Goal: Information Seeking & Learning: Find specific page/section

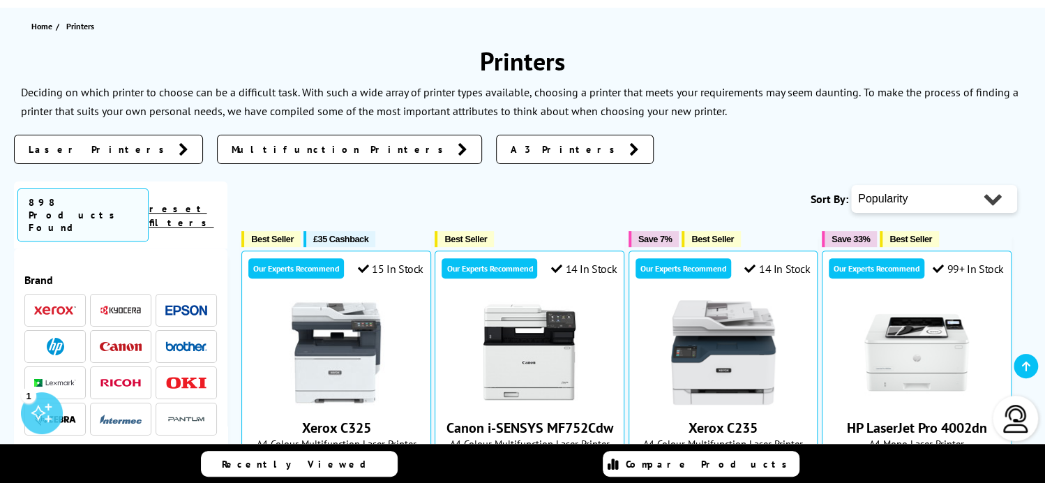
scroll to position [163, 0]
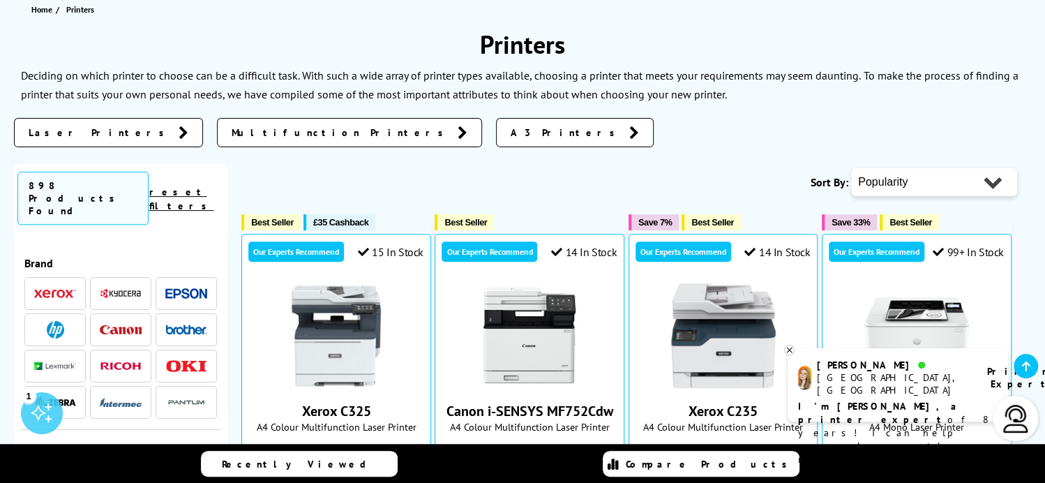
click at [232, 135] on span "Multifunction Printers" at bounding box center [341, 133] width 219 height 14
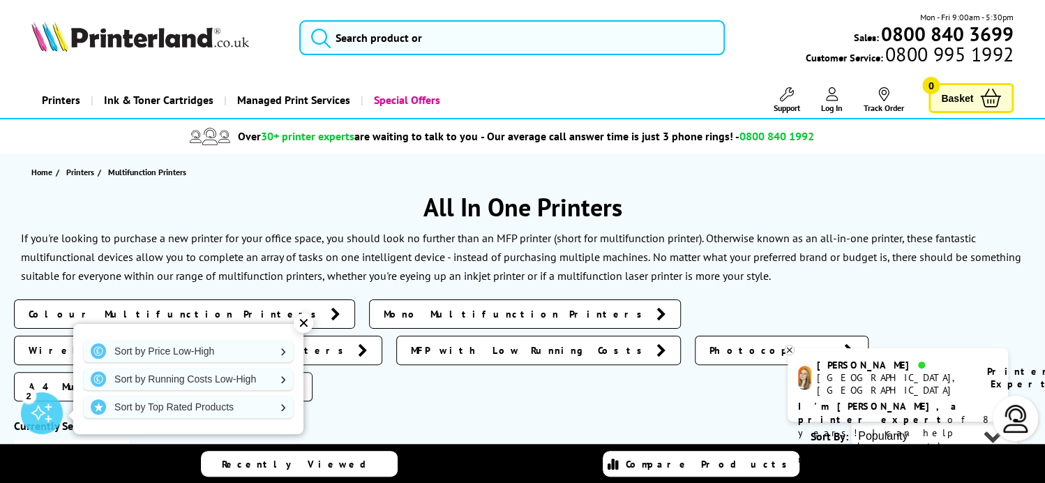
click at [303, 324] on div "✕" at bounding box center [304, 323] width 20 height 20
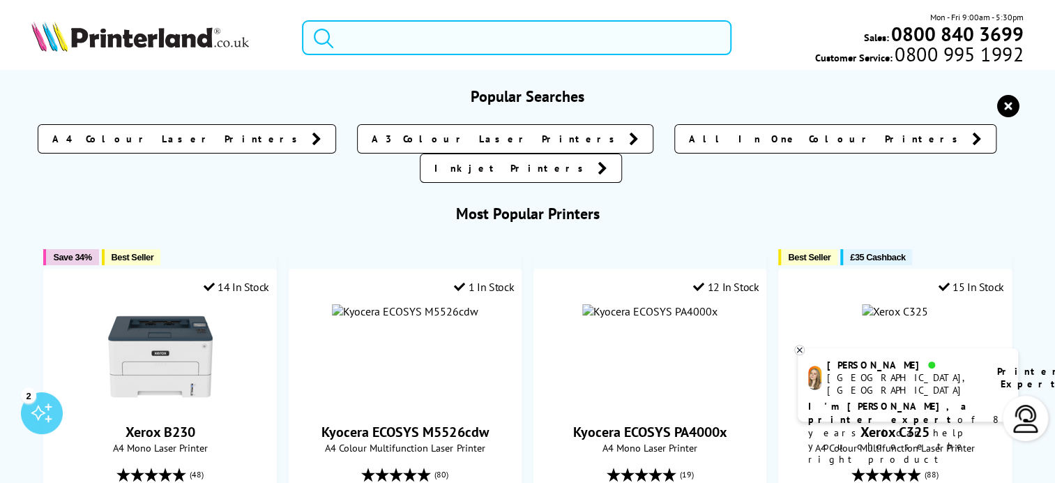
click at [355, 37] on input "search" at bounding box center [517, 37] width 430 height 35
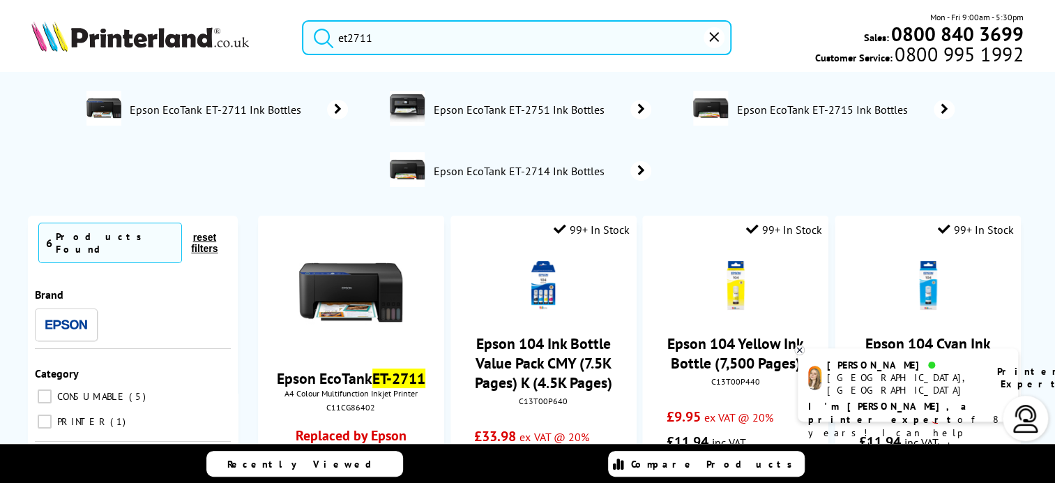
click at [303, 20] on button "submit" at bounding box center [320, 35] width 35 height 31
click at [372, 36] on input "et2711" at bounding box center [517, 37] width 430 height 35
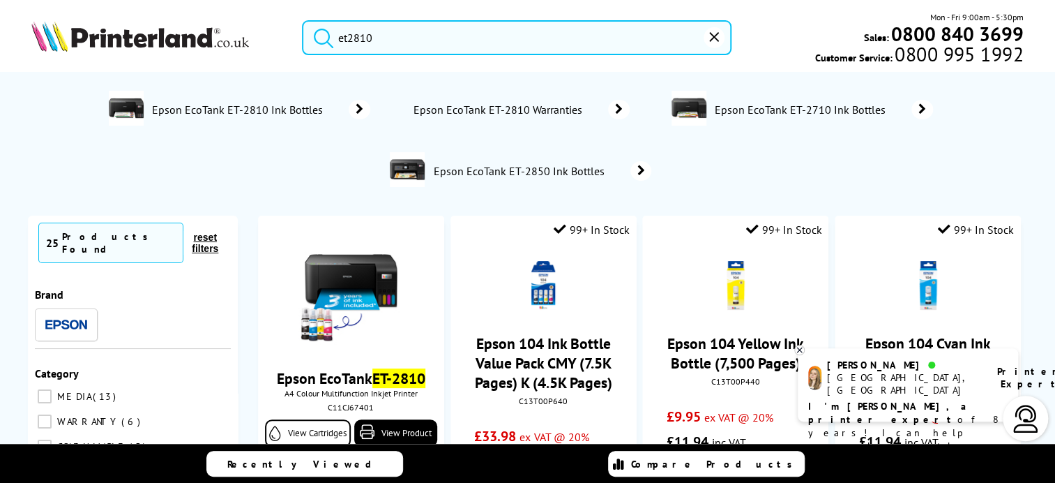
click at [303, 20] on button "submit" at bounding box center [320, 35] width 35 height 31
click at [379, 42] on input "et2810" at bounding box center [517, 37] width 430 height 35
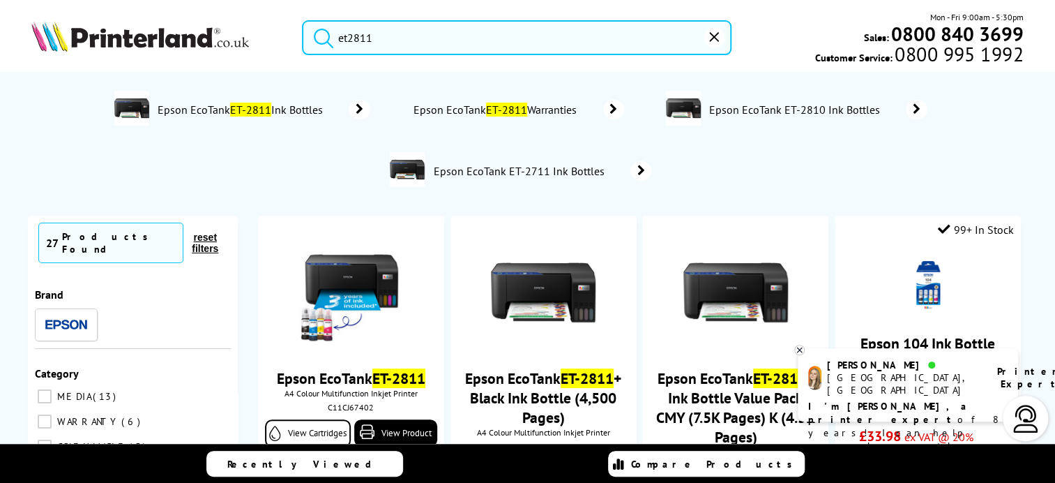
drag, startPoint x: 285, startPoint y: 112, endPoint x: 375, endPoint y: 37, distance: 116.9
click at [373, 37] on input "et2811" at bounding box center [517, 37] width 430 height 35
click at [303, 20] on button "submit" at bounding box center [320, 35] width 35 height 31
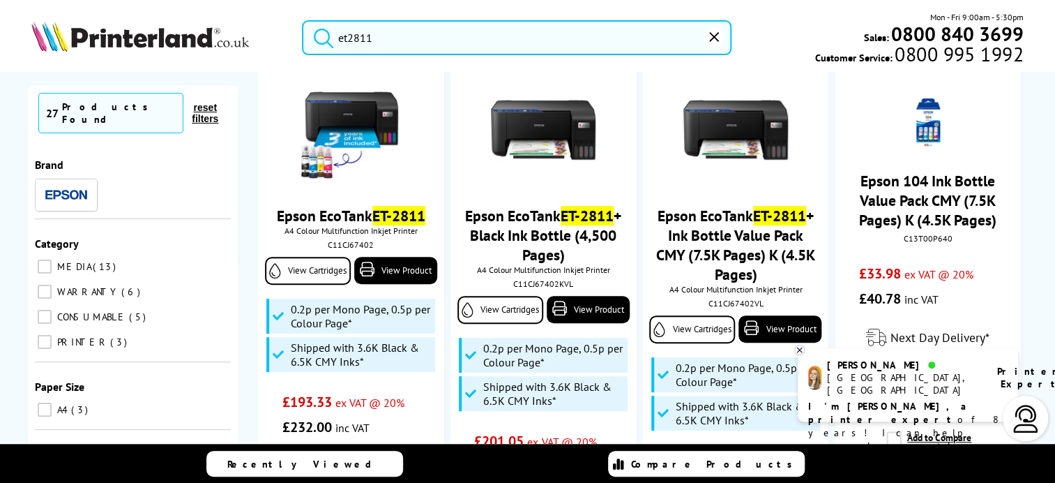
scroll to position [162, 0]
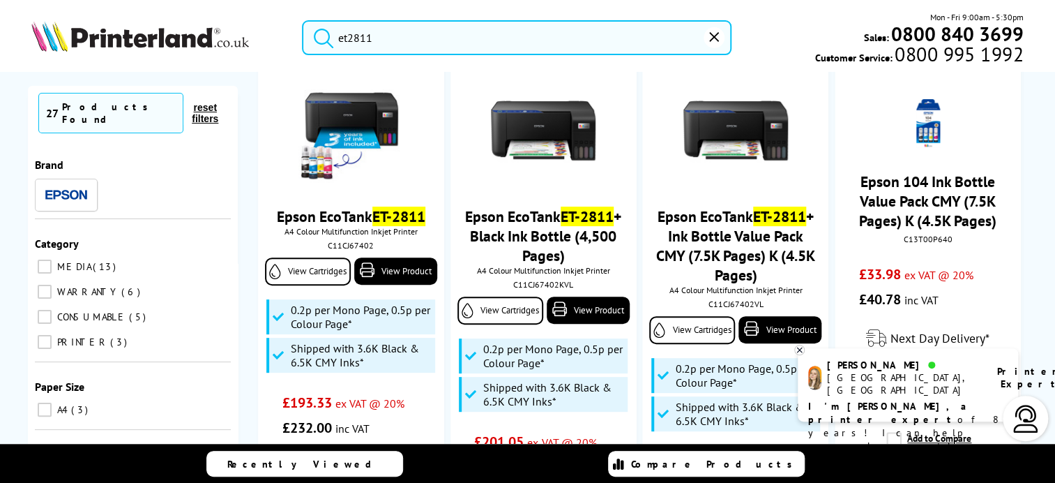
click at [384, 39] on input "et2811" at bounding box center [517, 37] width 430 height 35
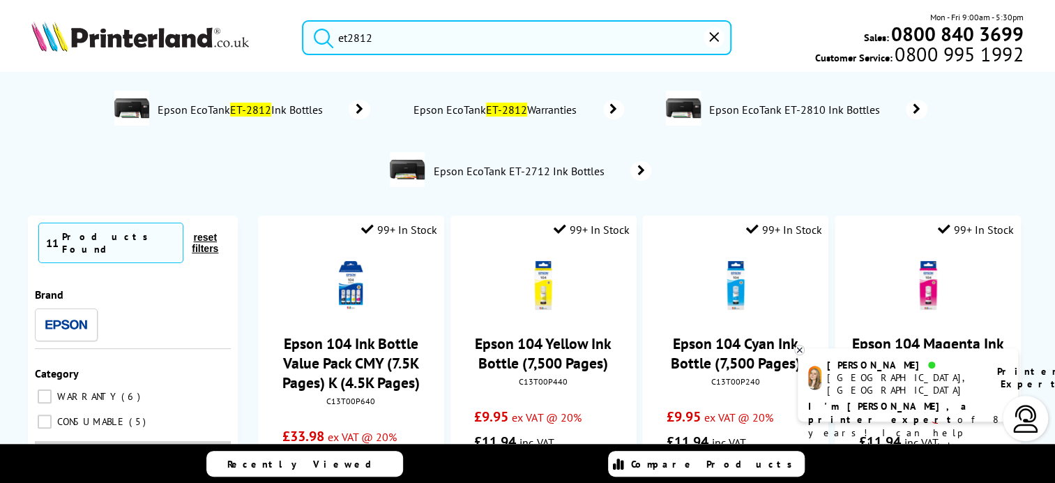
click at [303, 20] on button "submit" at bounding box center [320, 35] width 35 height 31
click at [386, 38] on input "et2812" at bounding box center [517, 37] width 430 height 35
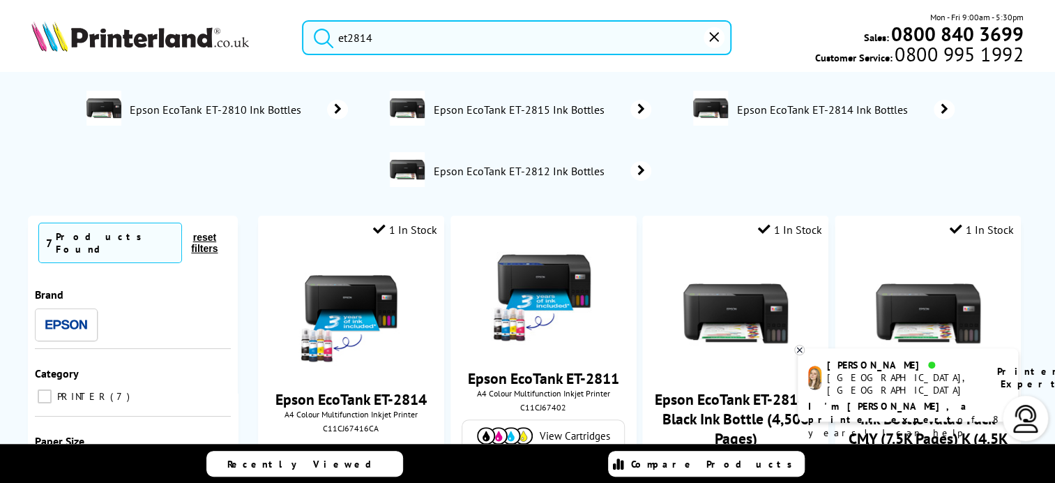
click at [303, 20] on button "submit" at bounding box center [320, 35] width 35 height 31
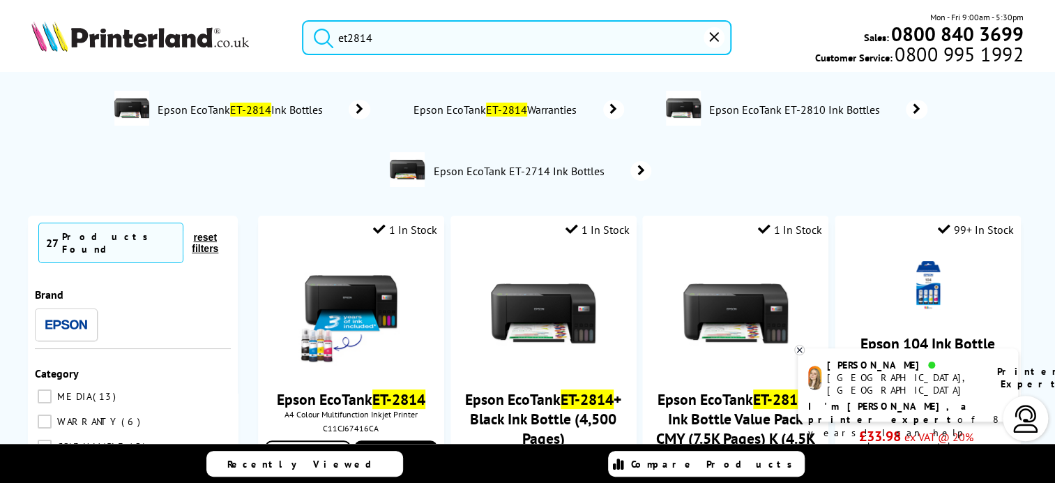
click at [371, 36] on input "et2814" at bounding box center [517, 37] width 430 height 35
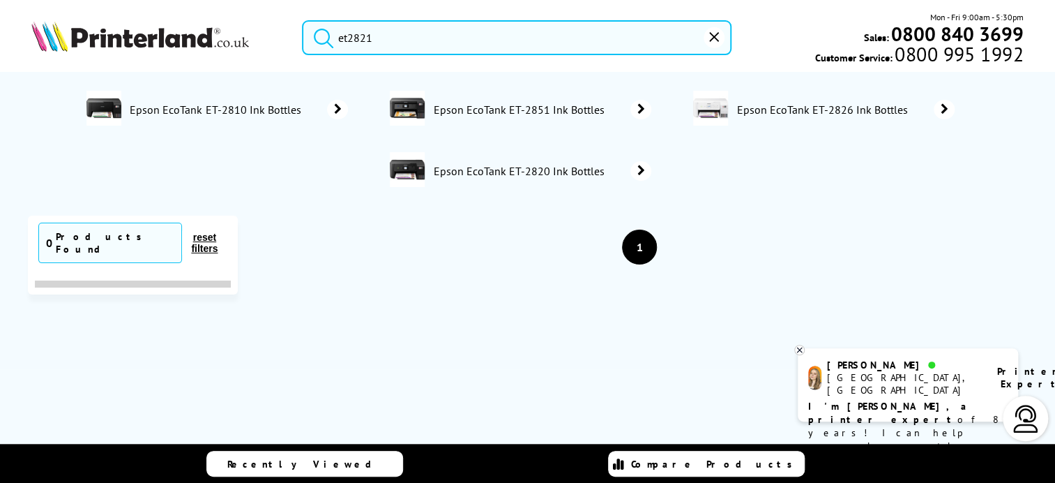
click at [303, 20] on button "submit" at bounding box center [320, 35] width 35 height 31
click at [379, 38] on input "et2821" at bounding box center [517, 37] width 430 height 35
drag, startPoint x: 367, startPoint y: 38, endPoint x: 379, endPoint y: 38, distance: 11.9
click at [379, 38] on input "et2821" at bounding box center [517, 37] width 430 height 35
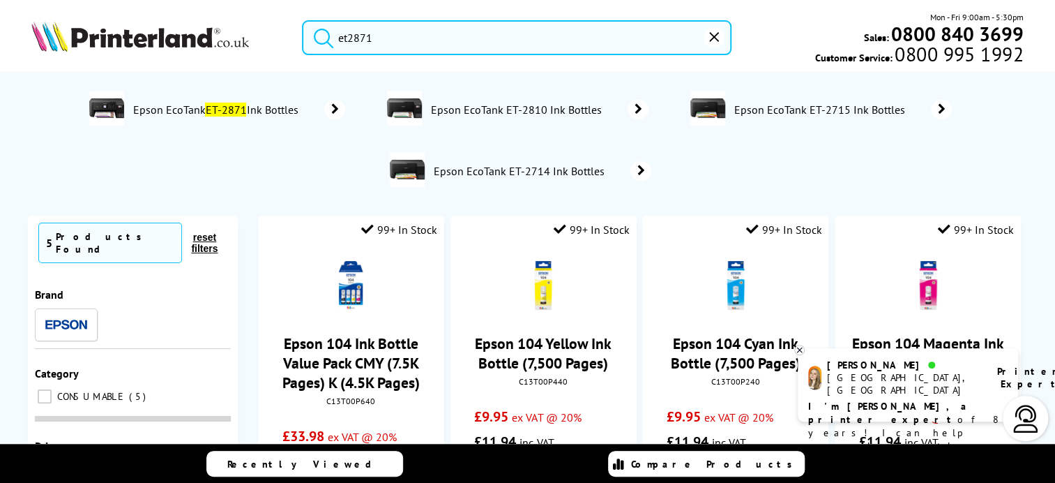
type input "et2871"
